Goal: Connect with others: Connect with others

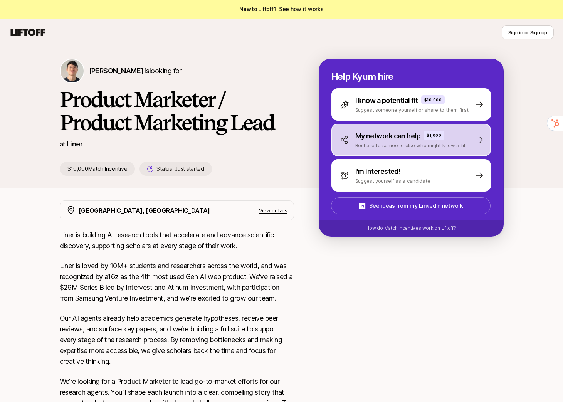
click at [397, 137] on p "My network can help" at bounding box center [387, 136] width 65 height 11
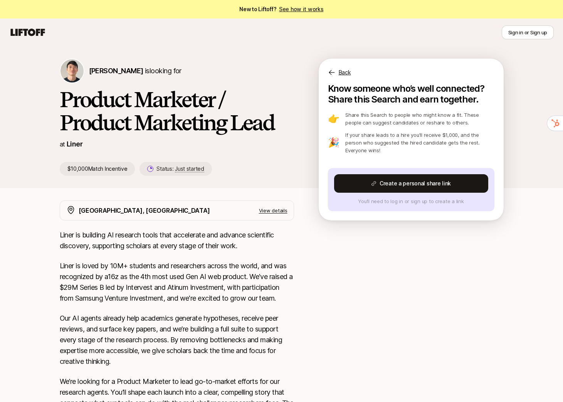
drag, startPoint x: 408, startPoint y: 182, endPoint x: 389, endPoint y: 263, distance: 83.1
click at [389, 263] on div "[PERSON_NAME] is looking for Product Marketer / Product Marketing Lead at Liner…" at bounding box center [281, 334] width 563 height 576
